Goal: Task Accomplishment & Management: Manage account settings

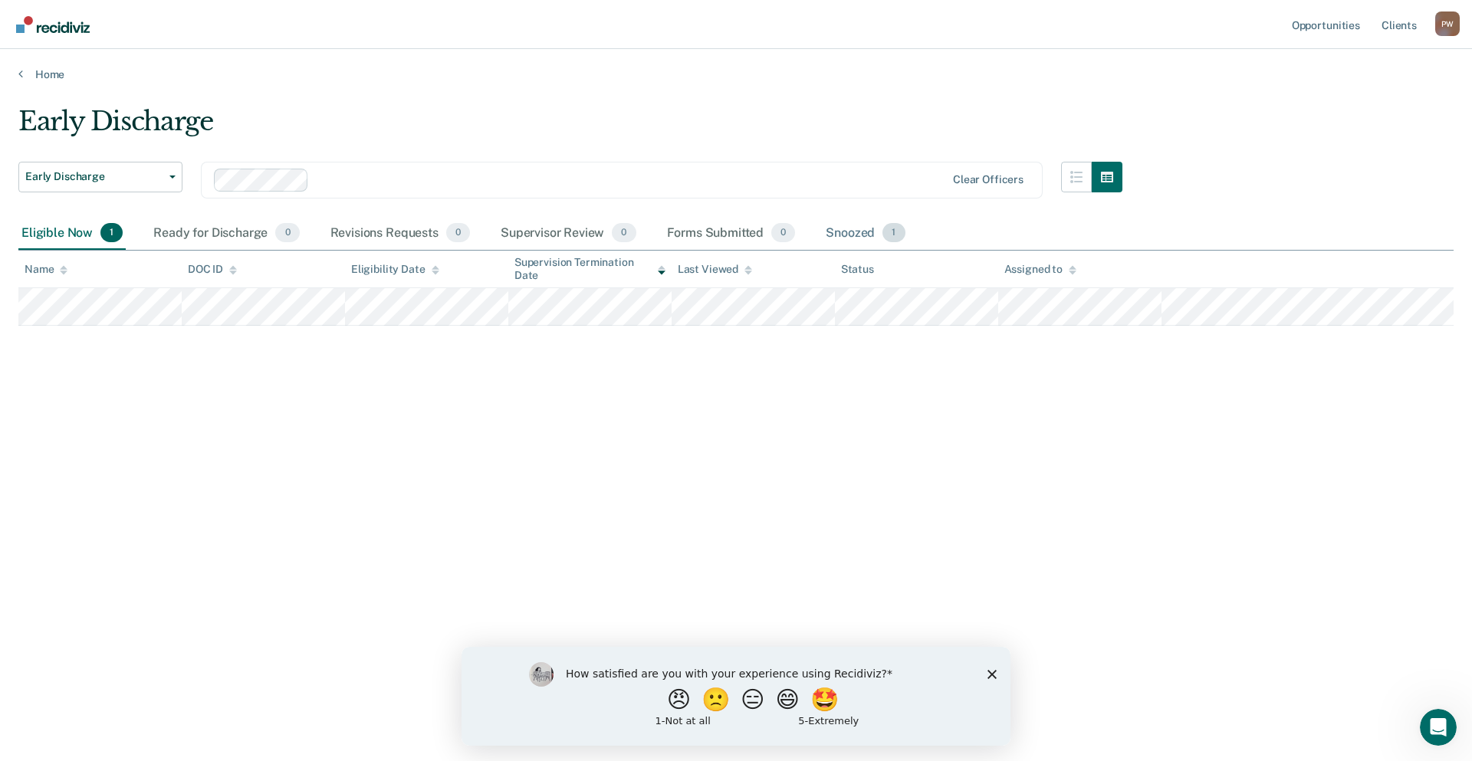
click at [841, 231] on div "Snoozed 1" at bounding box center [864, 234] width 85 height 34
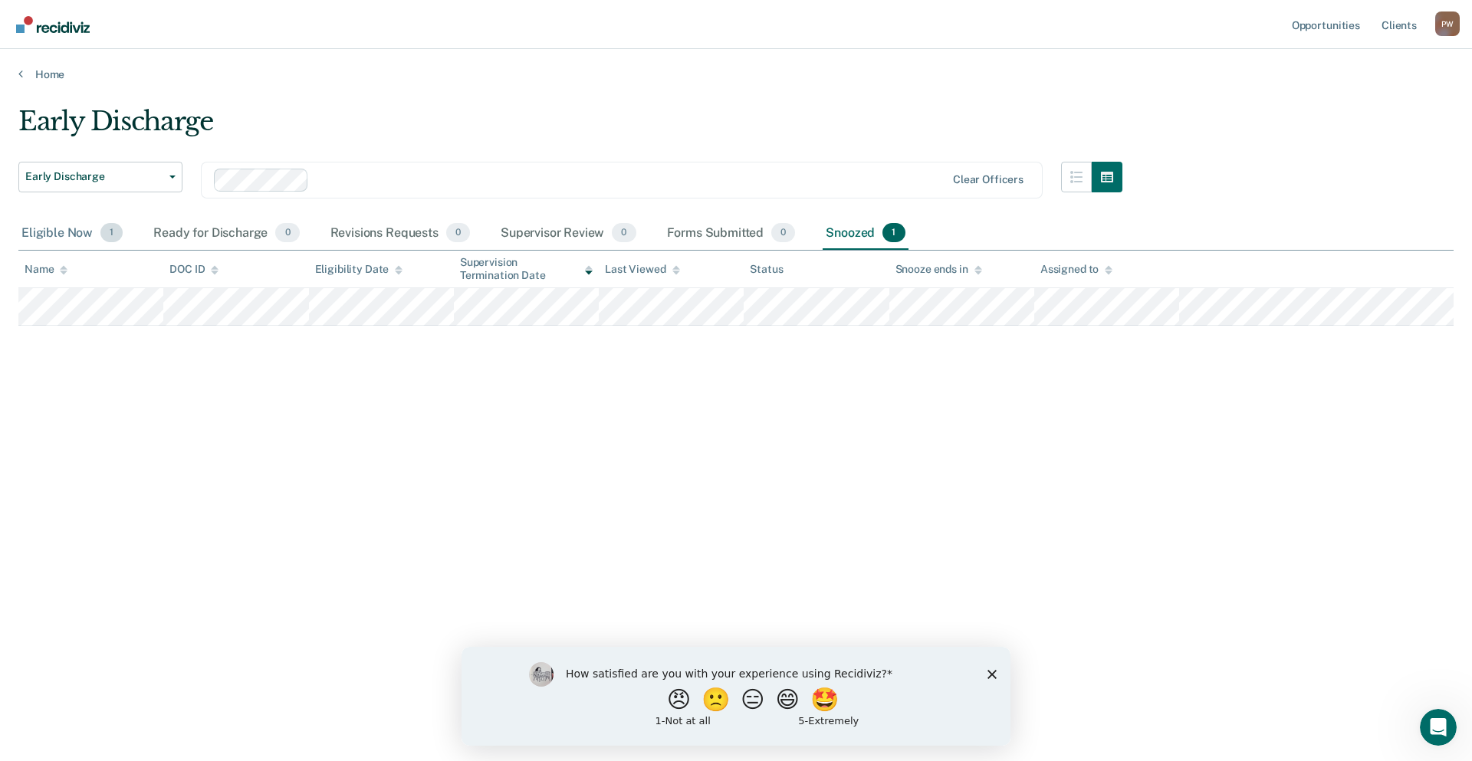
click at [48, 235] on div "Eligible Now 1" at bounding box center [71, 234] width 107 height 34
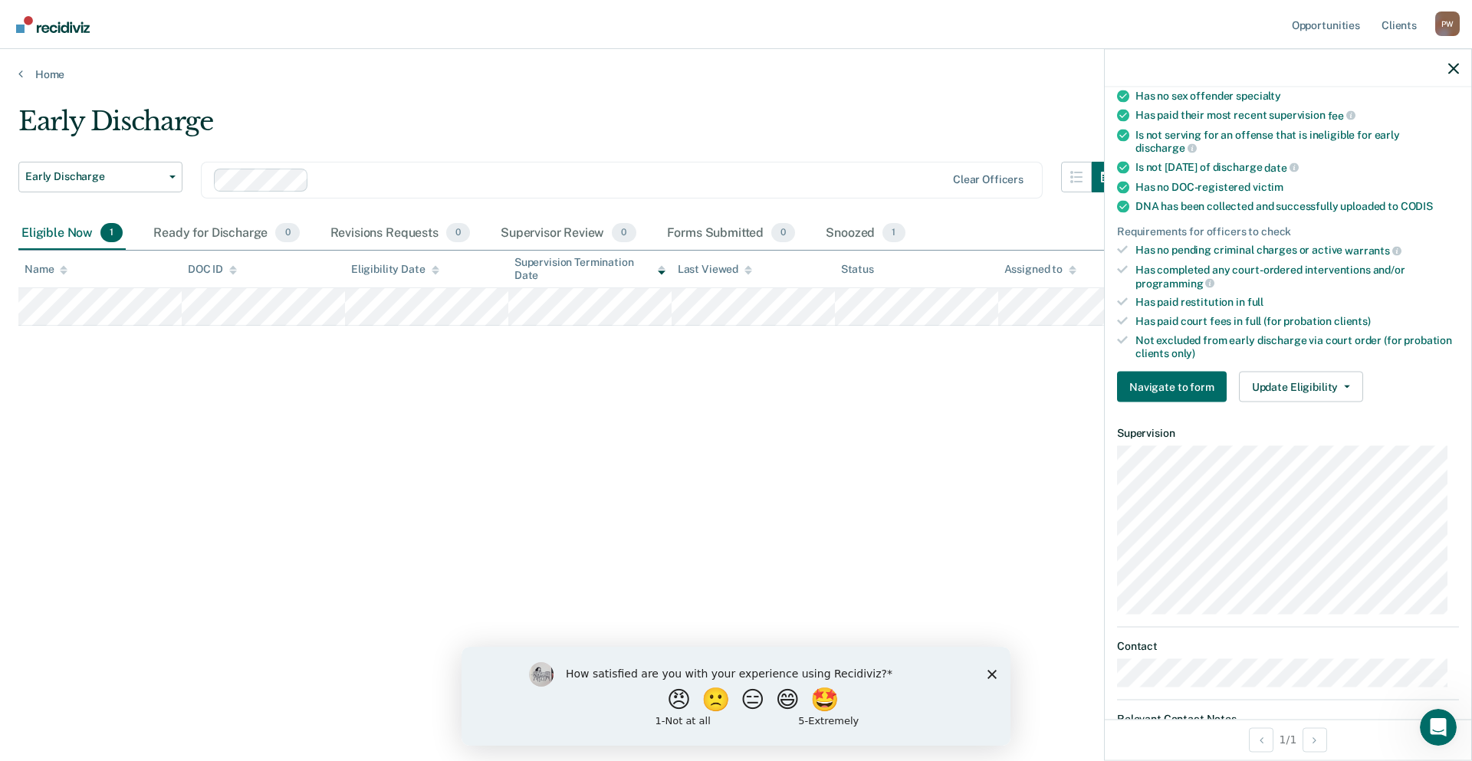
scroll to position [287, 0]
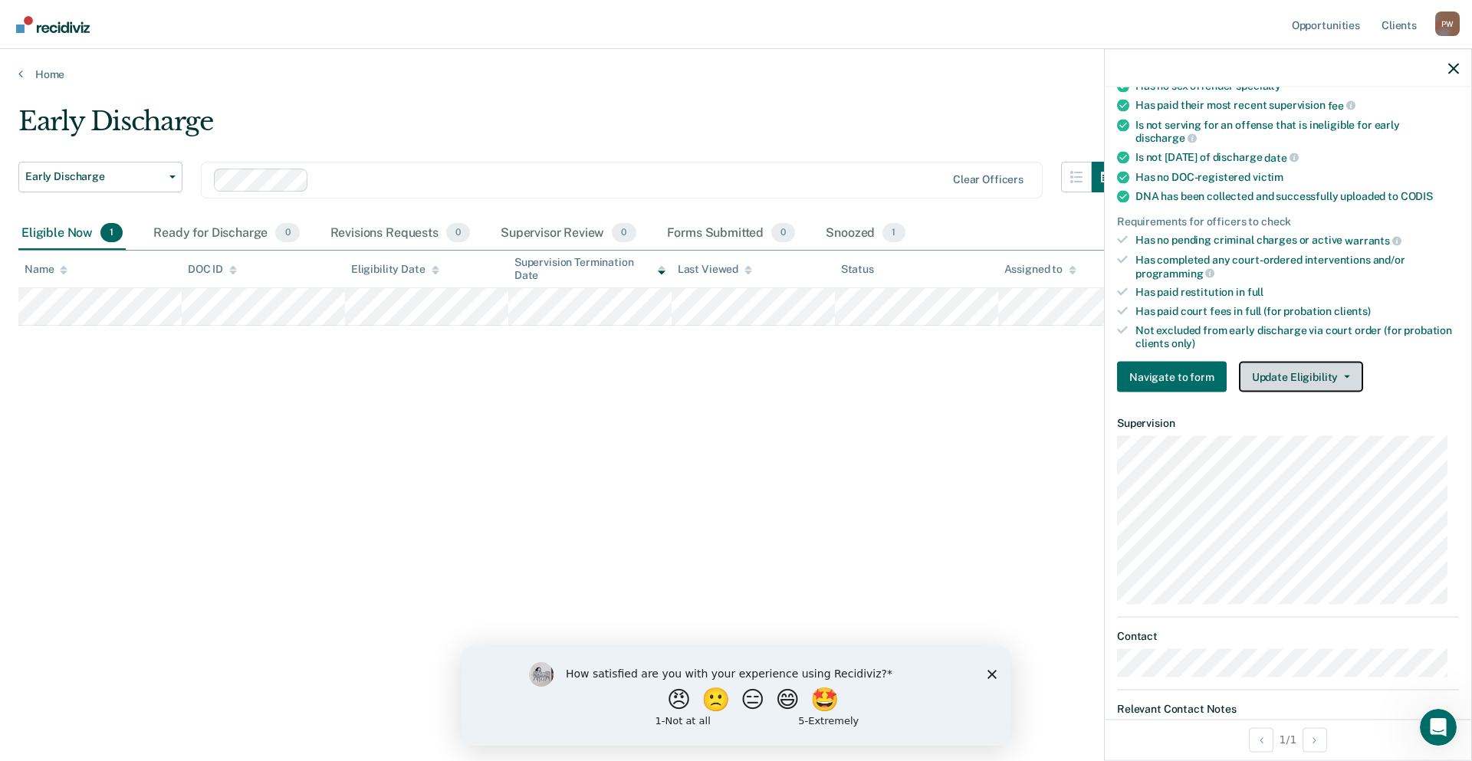
click at [1287, 373] on button "Update Eligibility" at bounding box center [1301, 377] width 124 height 31
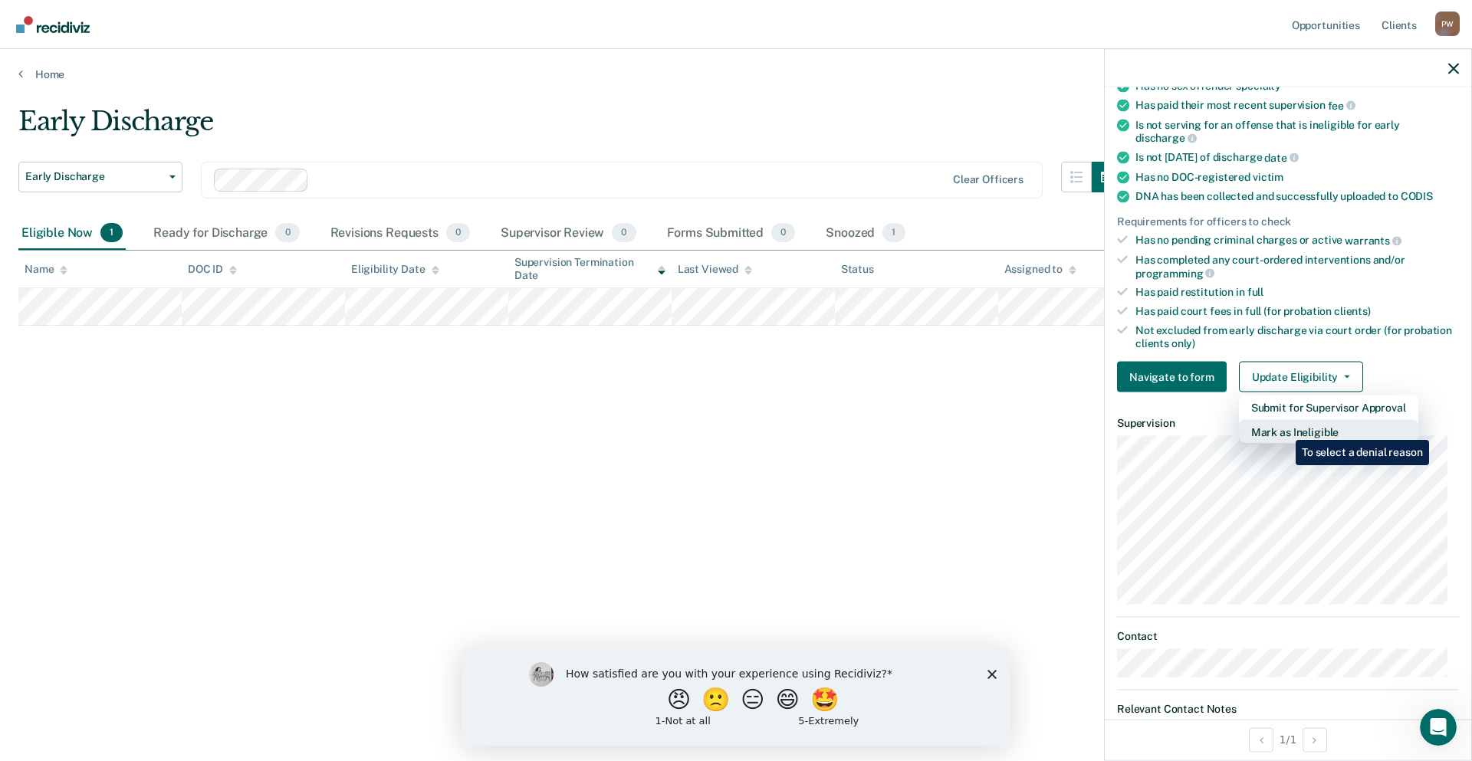
click at [1284, 428] on button "Mark as Ineligible" at bounding box center [1328, 432] width 179 height 25
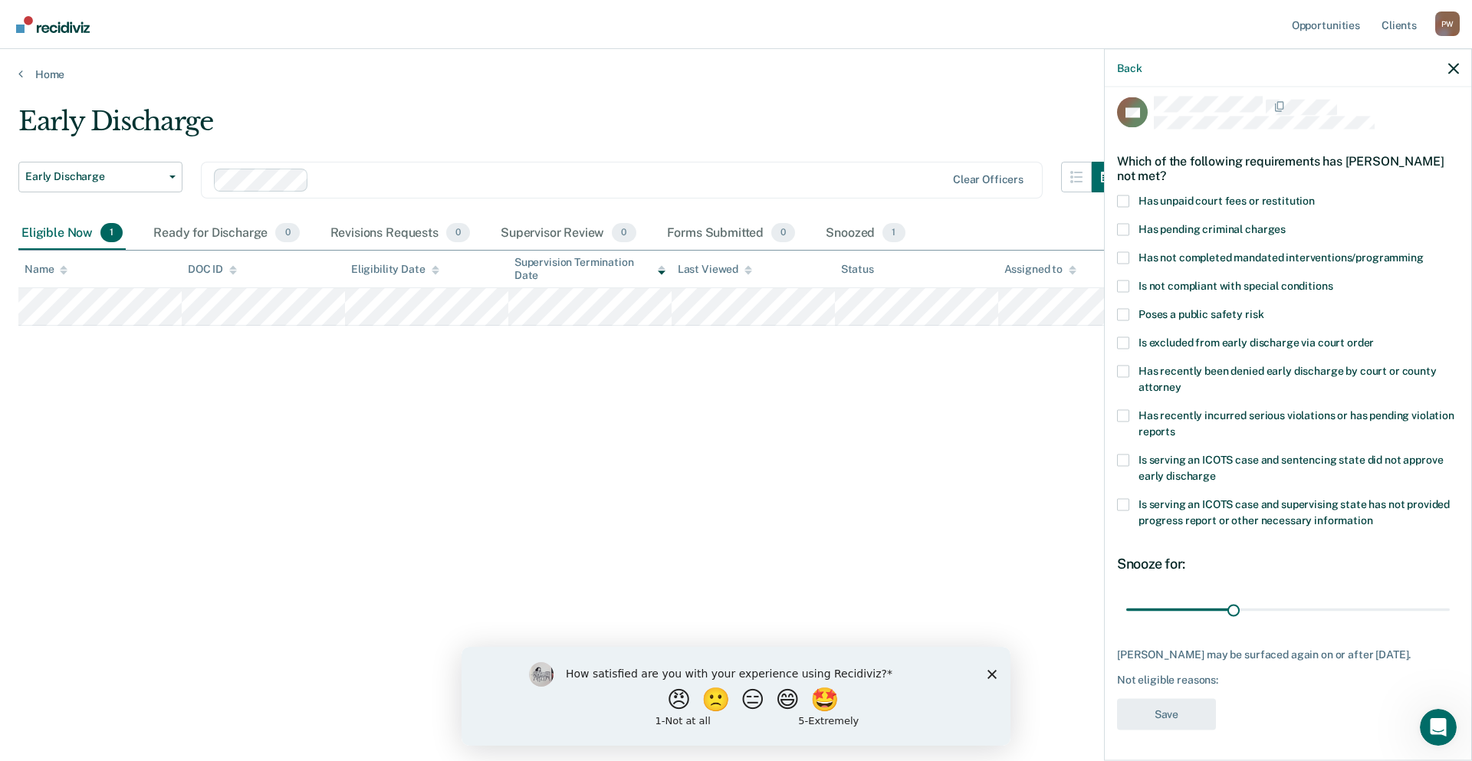
click at [1203, 251] on span "Has not completed mandated interventions/programming" at bounding box center [1280, 257] width 285 height 12
click at [1423, 251] on input "Has not completed mandated interventions/programming" at bounding box center [1423, 251] width 0 height 0
click at [1184, 708] on button "Save" at bounding box center [1166, 713] width 99 height 31
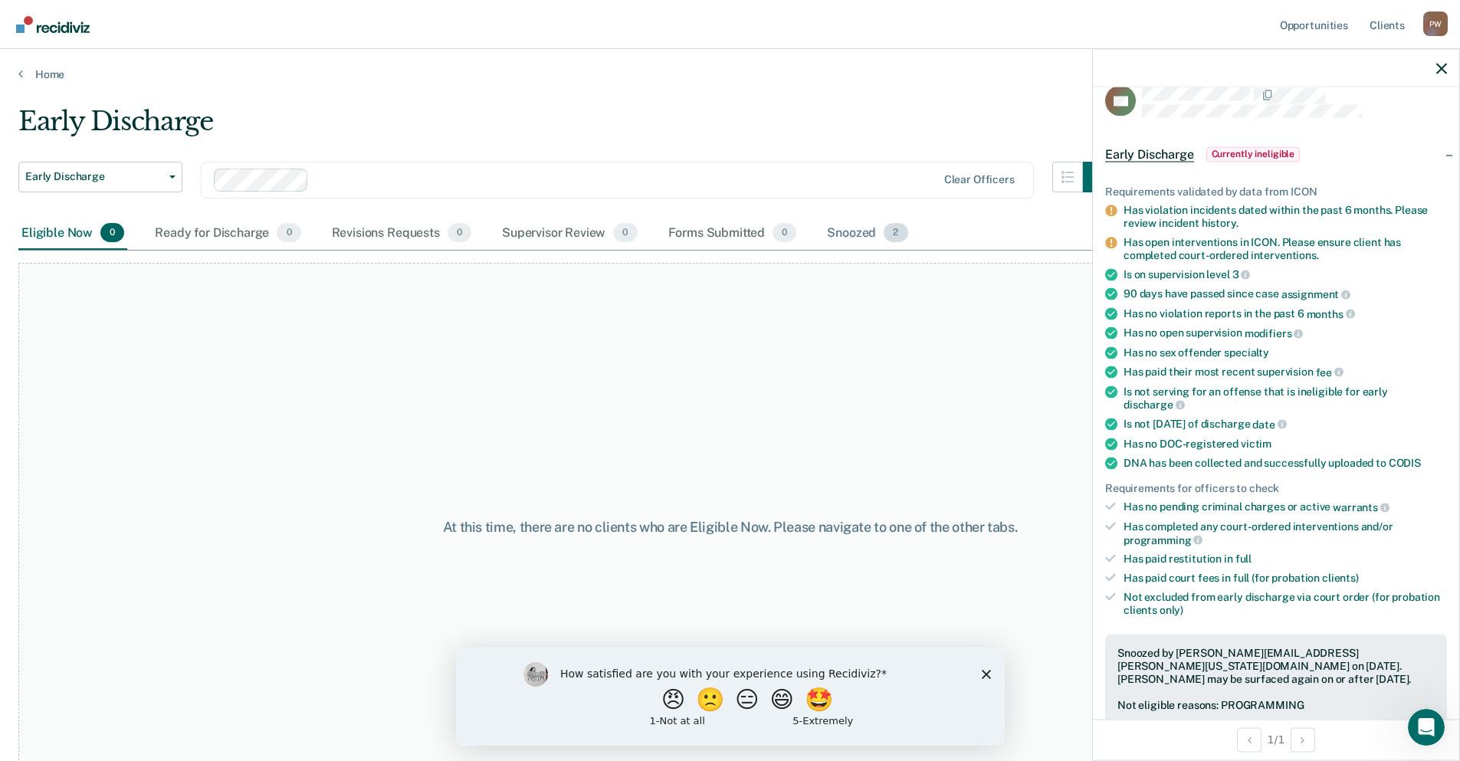
click at [848, 236] on div "Snoozed 2" at bounding box center [867, 234] width 87 height 34
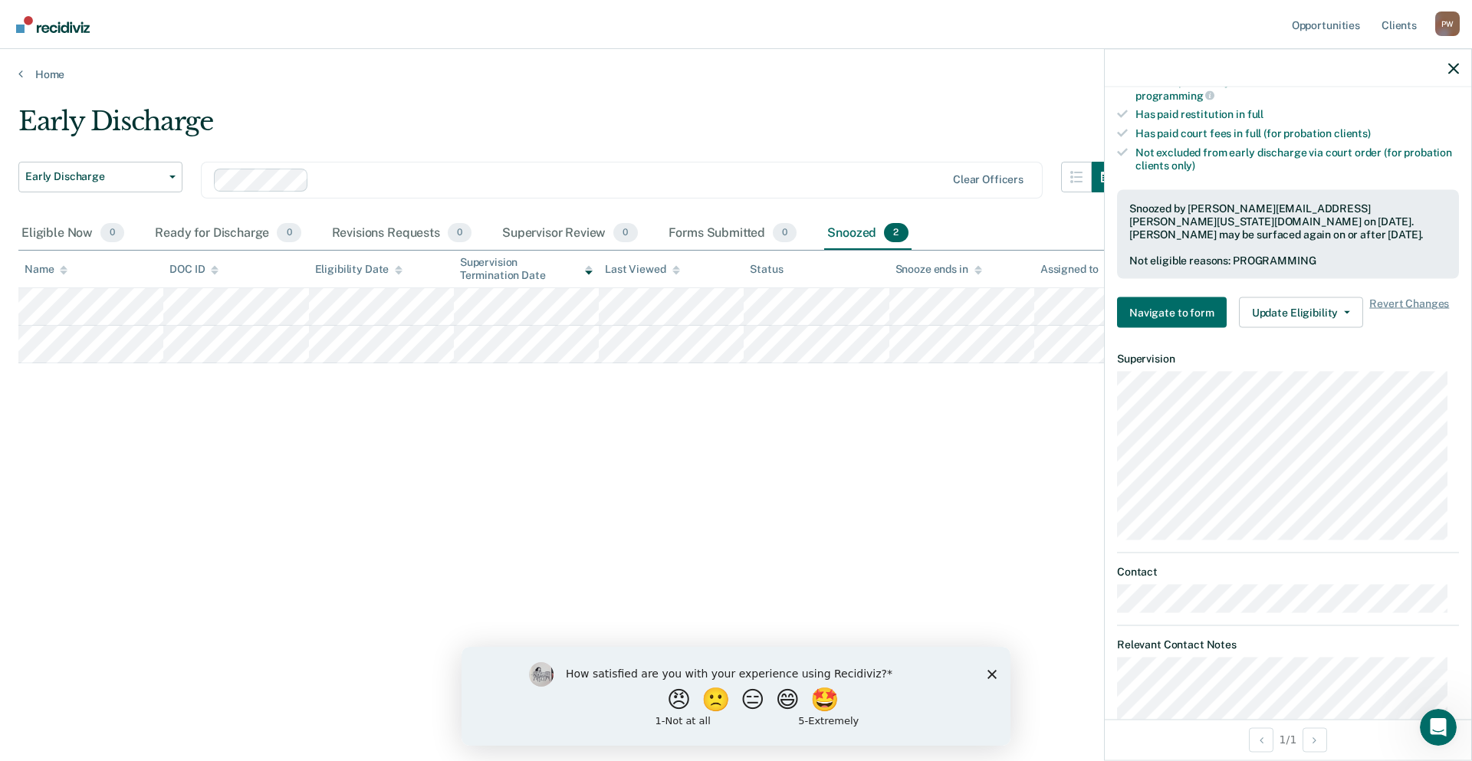
scroll to position [334, 0]
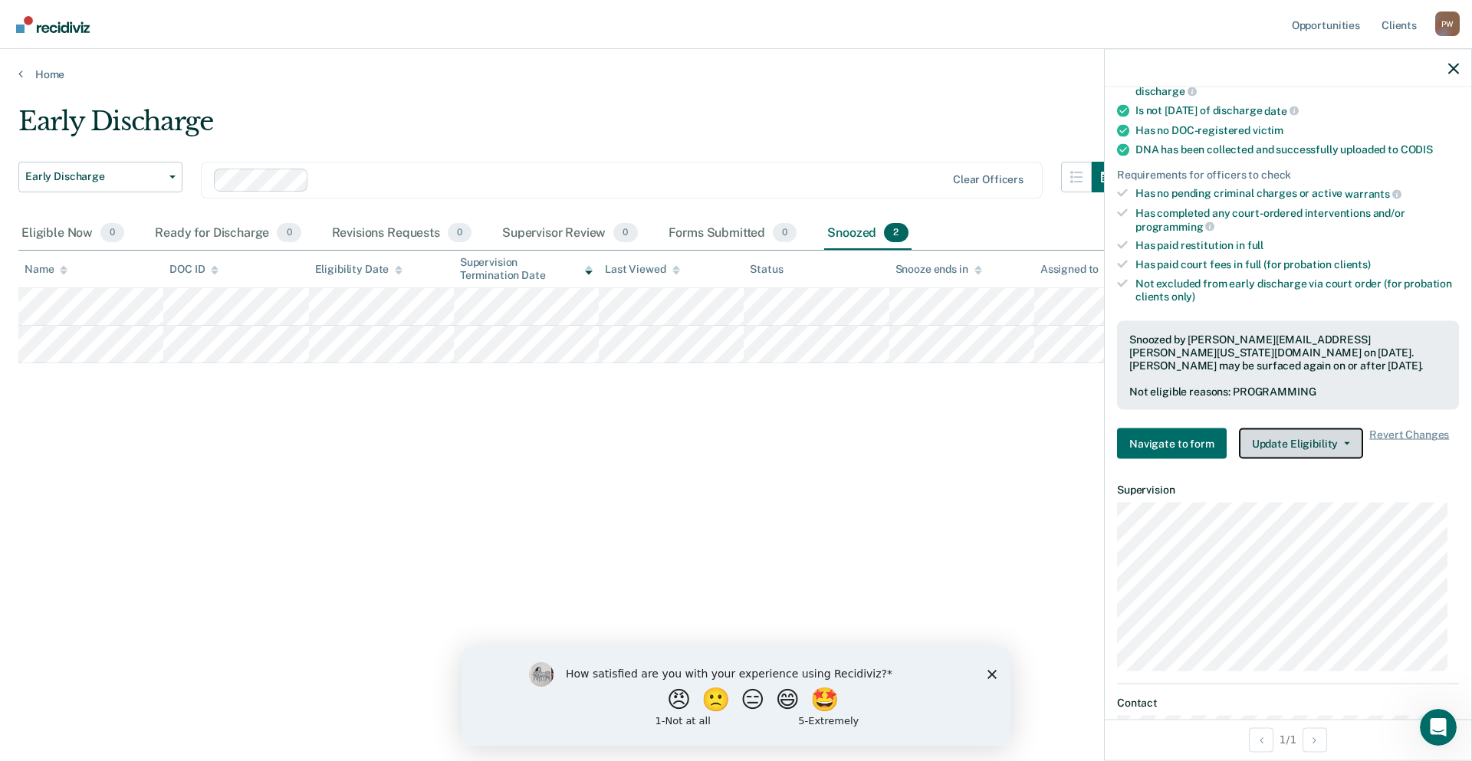
click at [1301, 439] on button "Update Eligibility" at bounding box center [1301, 443] width 124 height 31
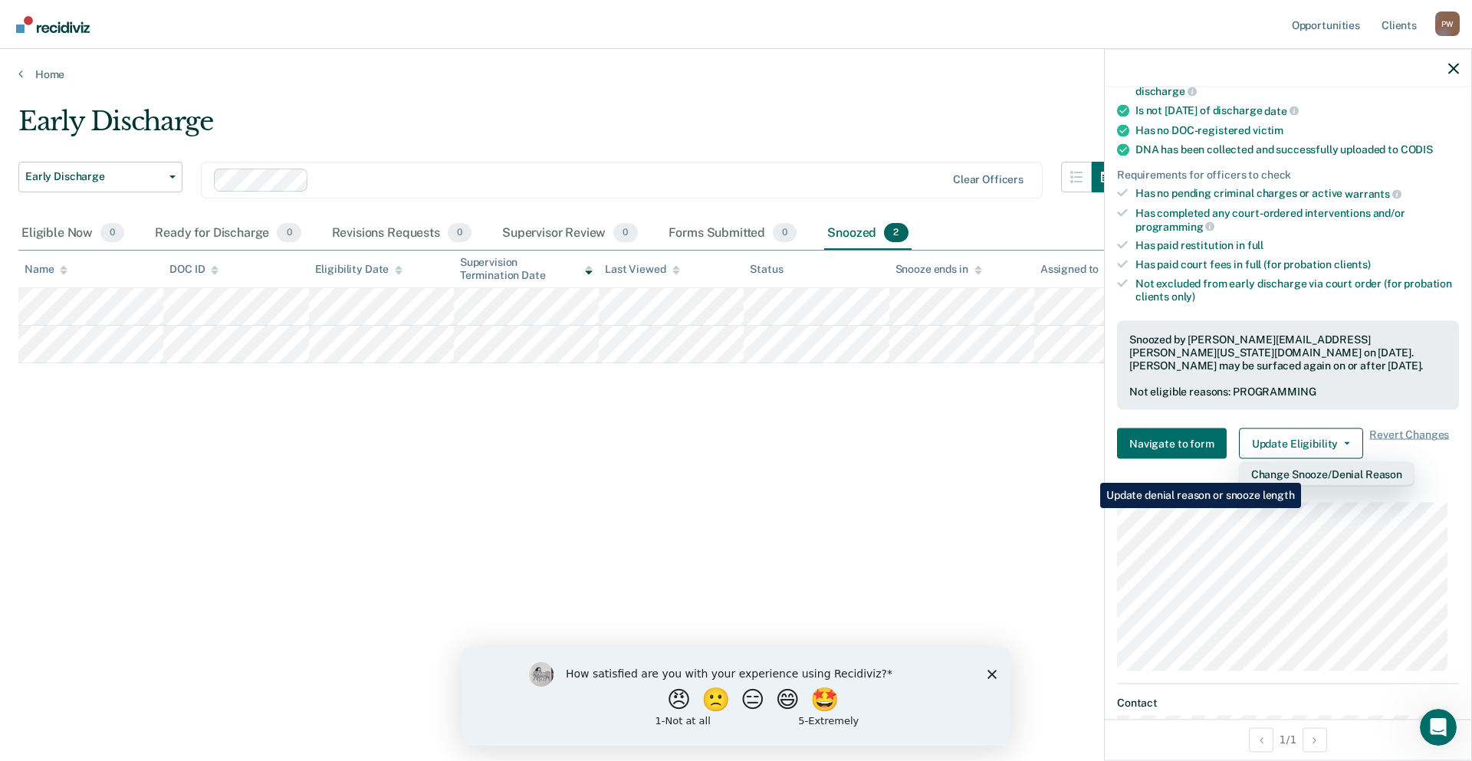
click at [1304, 471] on button "Change Snooze/Denial Reason" at bounding box center [1327, 474] width 176 height 25
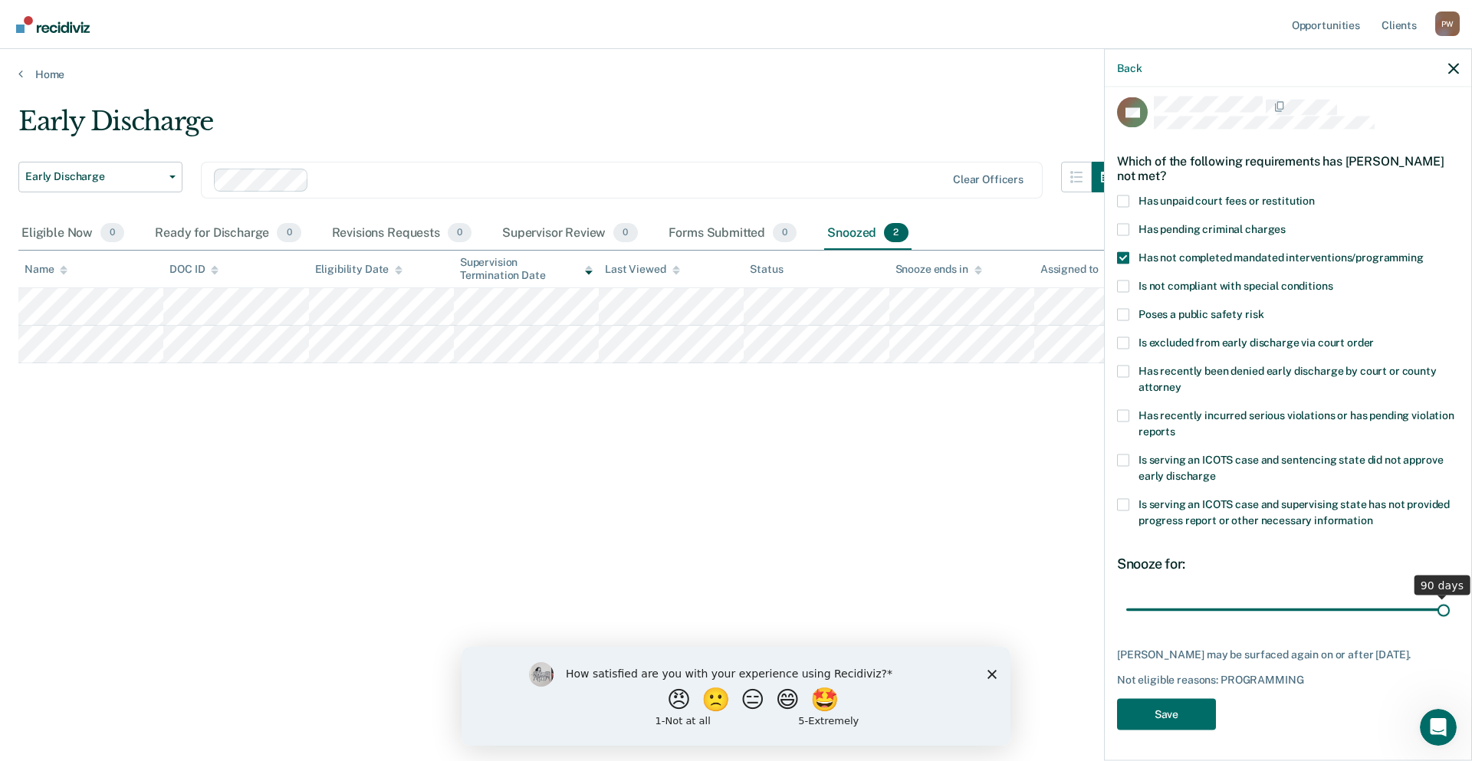
drag, startPoint x: 1230, startPoint y: 596, endPoint x: 1463, endPoint y: 611, distance: 233.5
type input "90"
click at [1449, 601] on input "range" at bounding box center [1287, 609] width 323 height 27
click at [1160, 709] on button "Save" at bounding box center [1166, 713] width 99 height 31
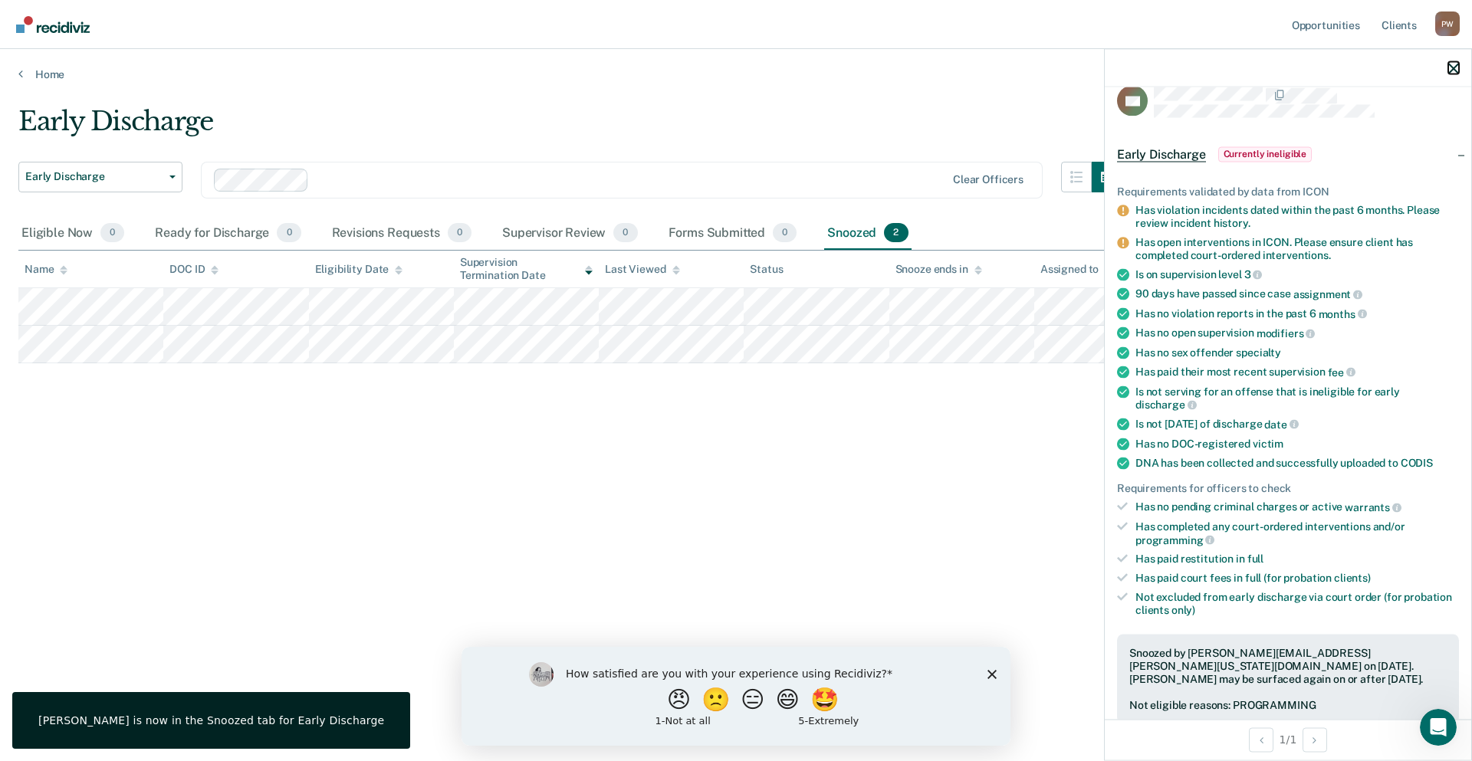
click at [1452, 70] on icon "button" at bounding box center [1453, 68] width 11 height 11
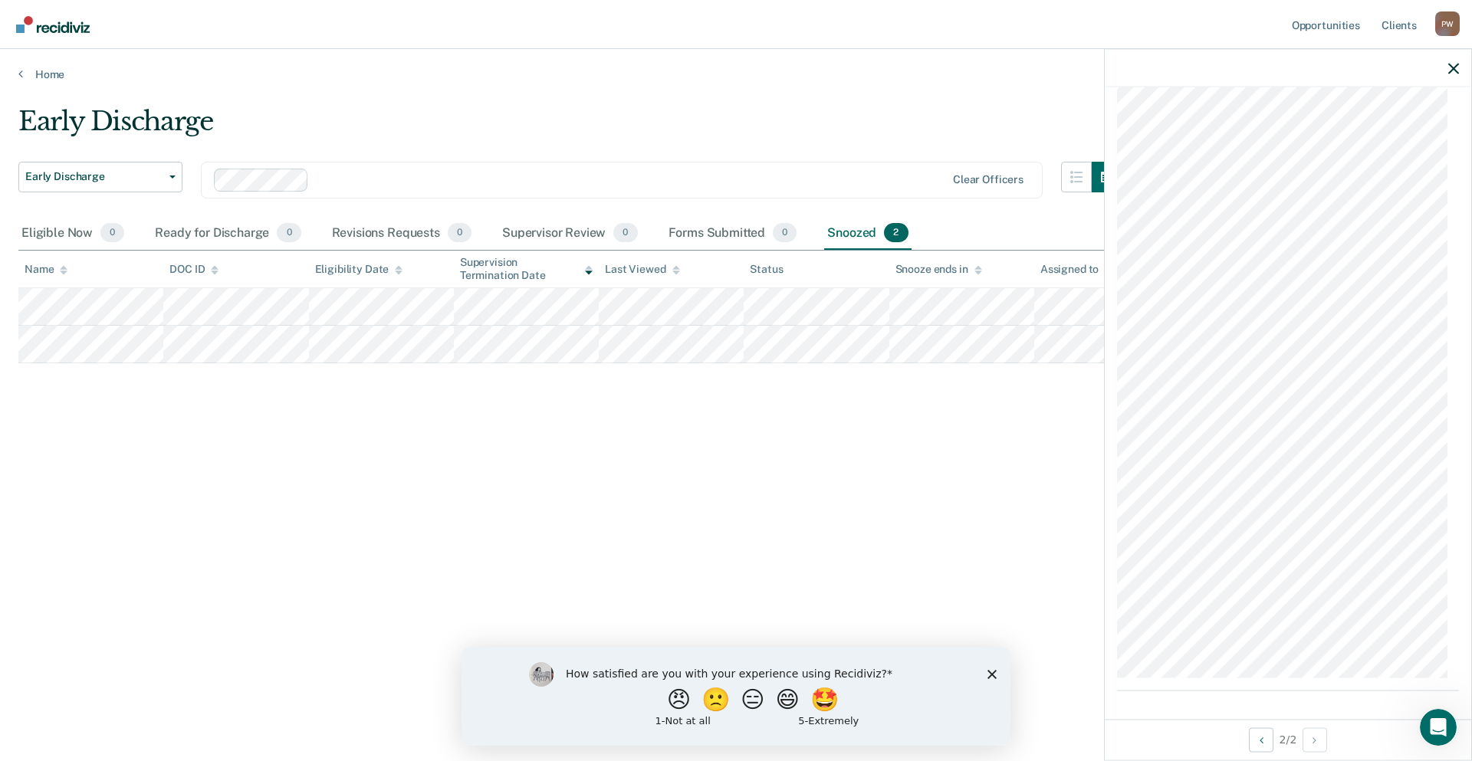
scroll to position [1388, 0]
drag, startPoint x: 990, startPoint y: 675, endPoint x: 990, endPoint y: 647, distance: 28.4
click at [990, 675] on polygon "Close survey" at bounding box center [991, 673] width 9 height 9
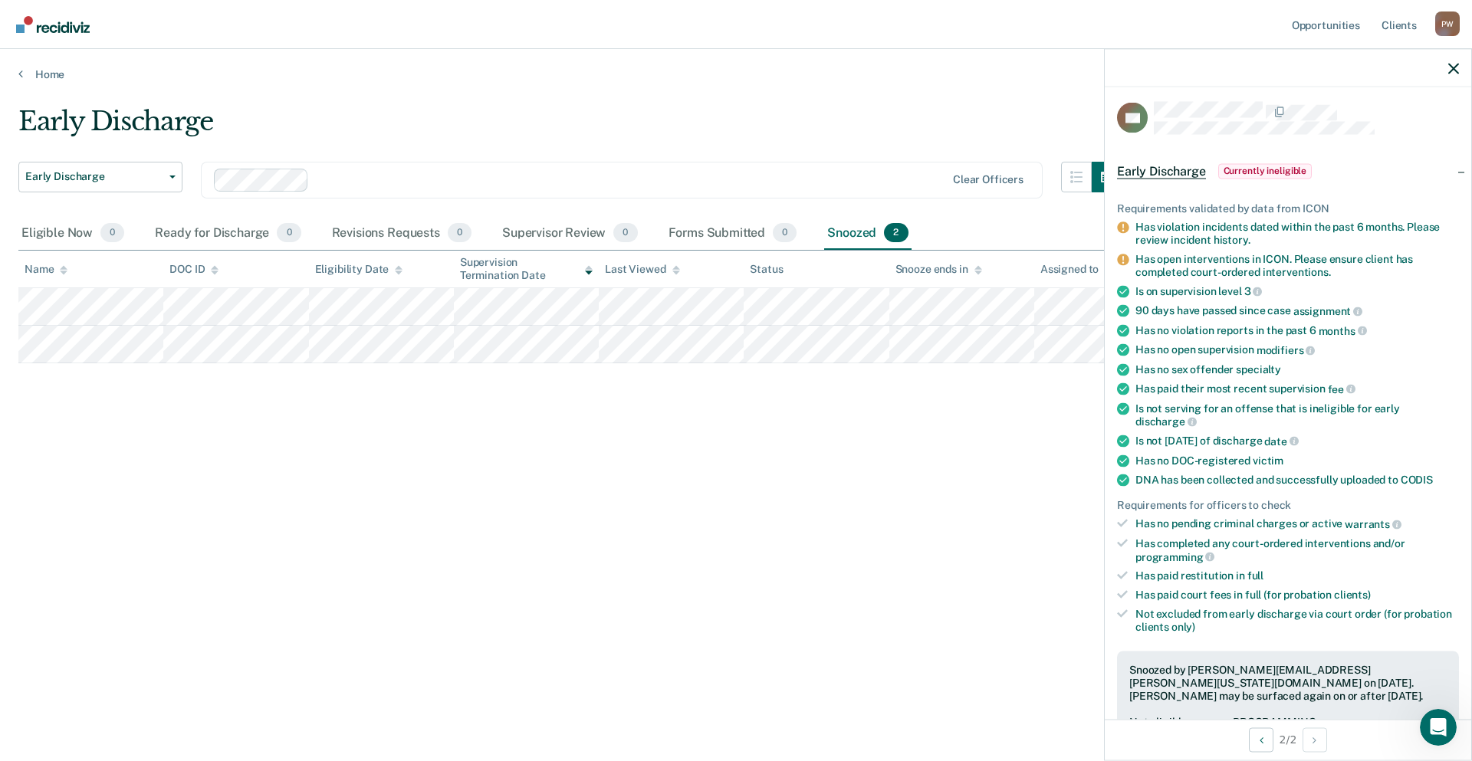
scroll to position [0, 0]
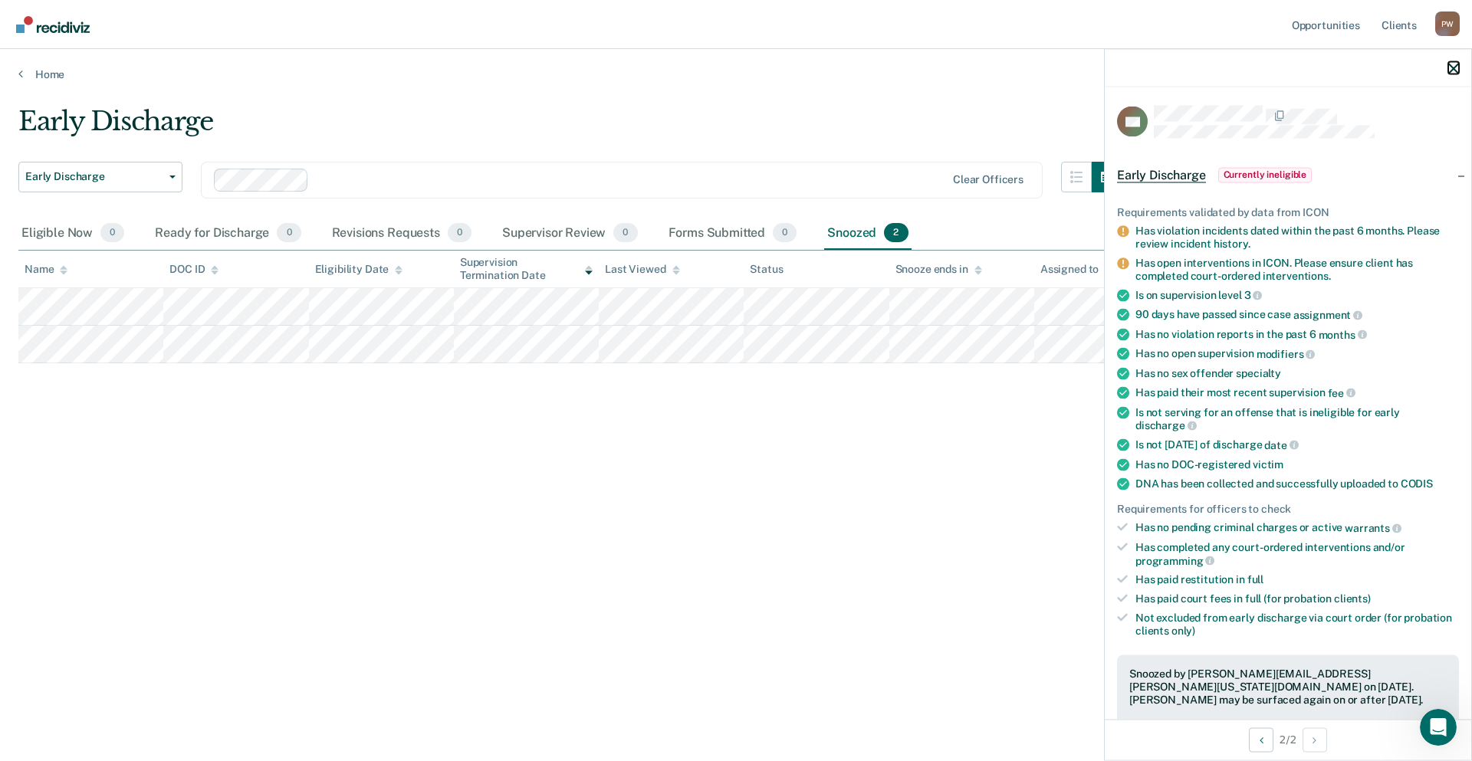
click at [1457, 66] on icon "button" at bounding box center [1453, 68] width 11 height 11
